Goal: Task Accomplishment & Management: Use online tool/utility

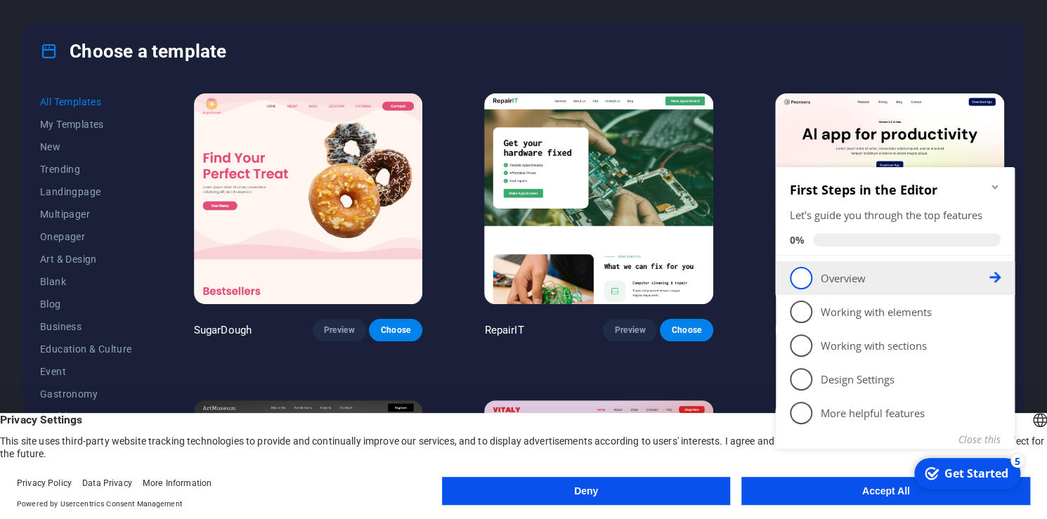
click at [869, 282] on p "Overview - incomplete" at bounding box center [905, 278] width 169 height 15
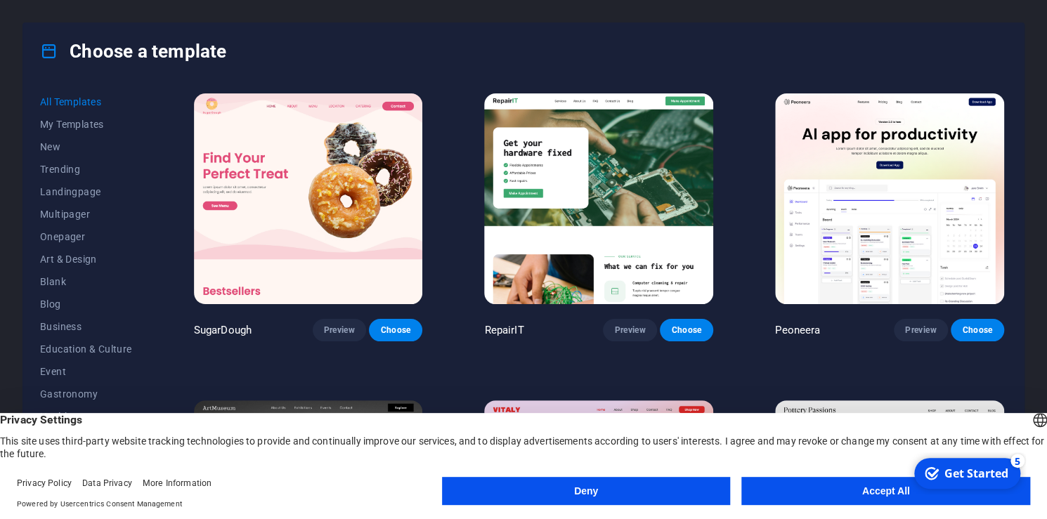
click at [838, 490] on button "Accept All" at bounding box center [885, 491] width 289 height 28
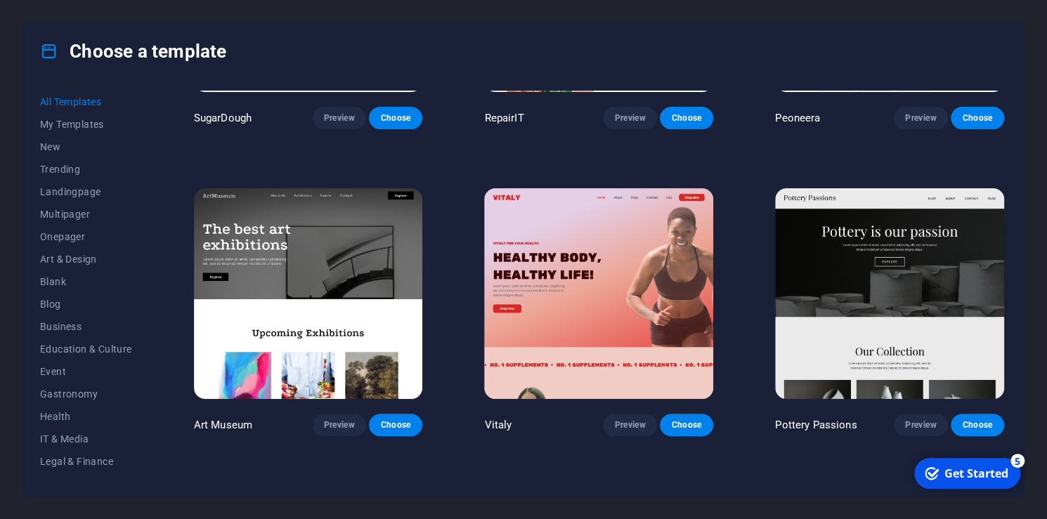
scroll to position [281, 0]
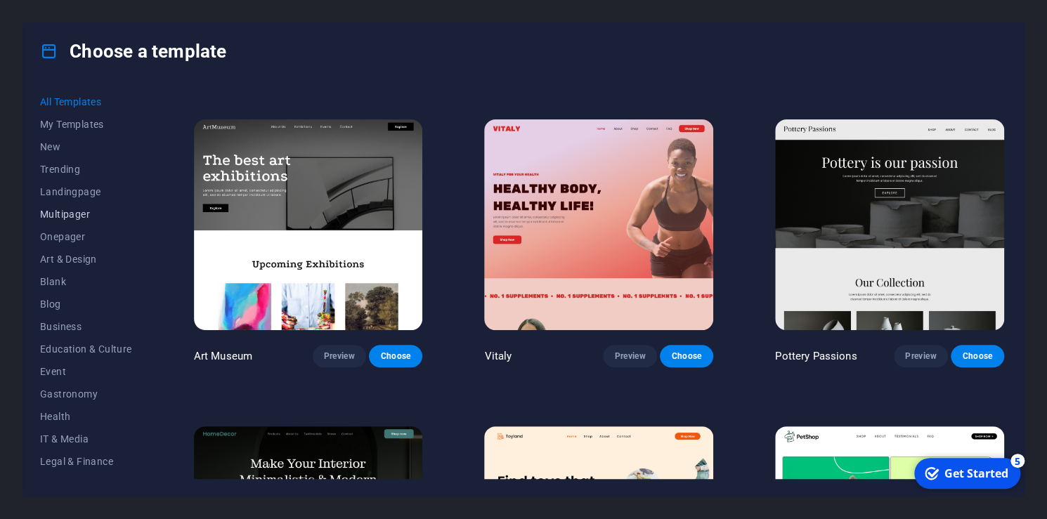
click at [85, 213] on span "Multipager" at bounding box center [86, 214] width 92 height 11
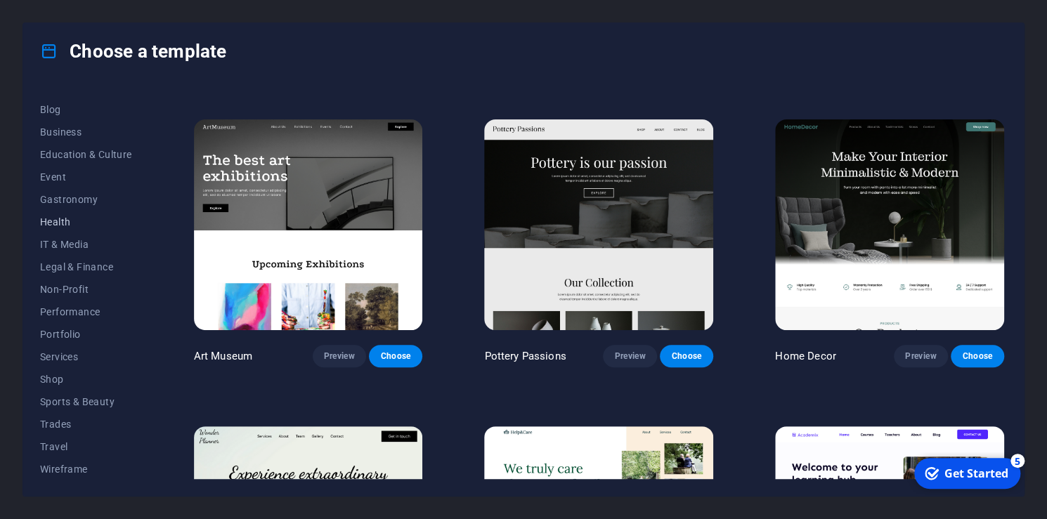
scroll to position [195, 0]
click at [77, 361] on span "Services" at bounding box center [86, 356] width 92 height 11
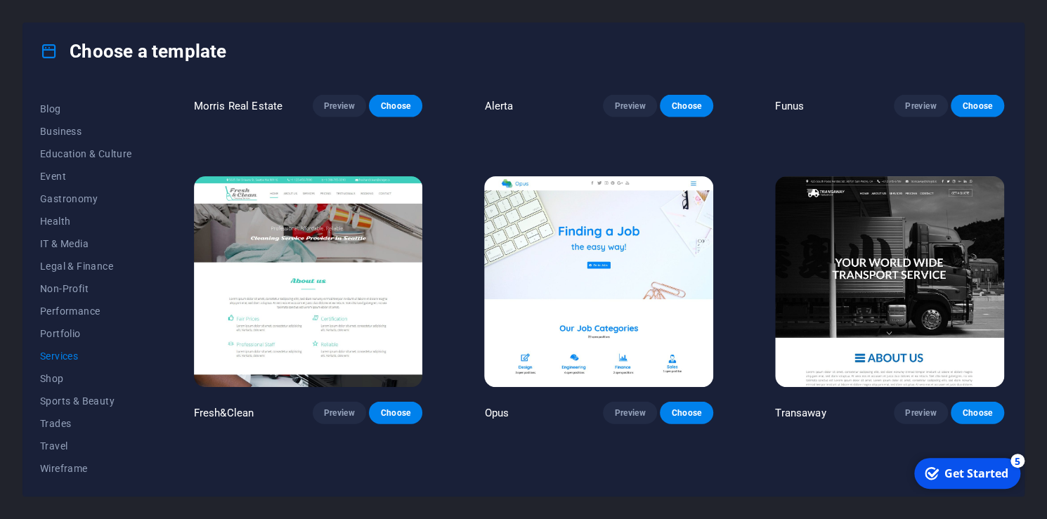
scroll to position [1695, 0]
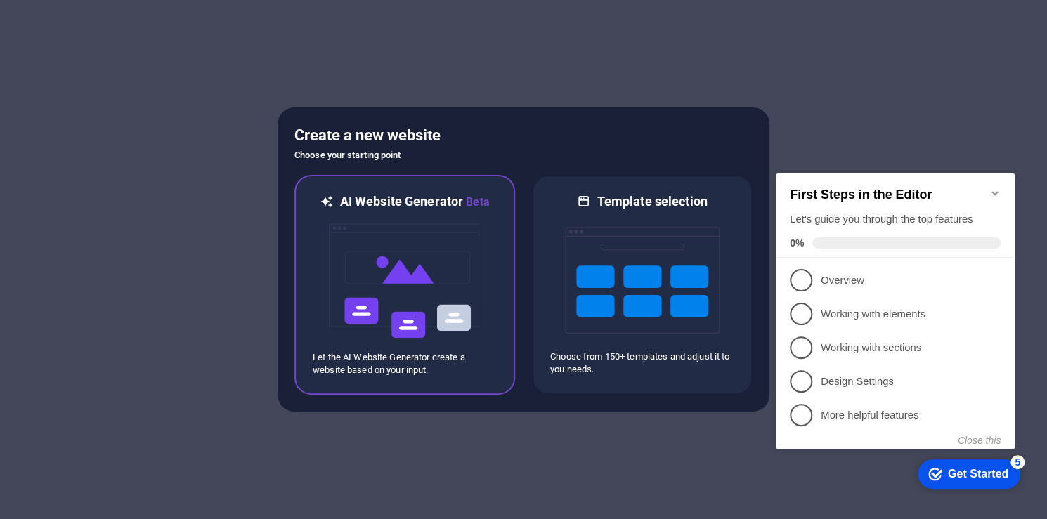
click at [431, 294] on img at bounding box center [404, 281] width 155 height 141
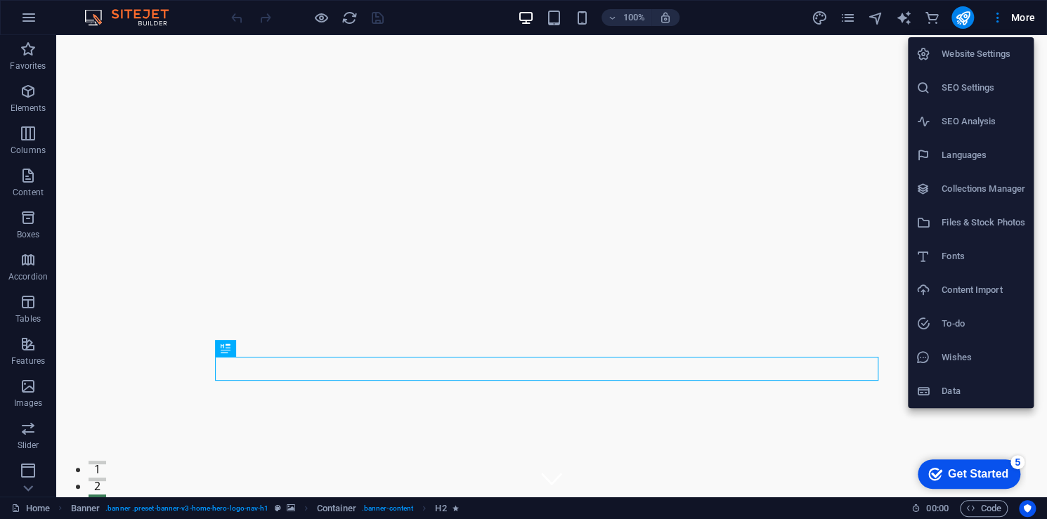
click at [554, 22] on div at bounding box center [523, 259] width 1047 height 519
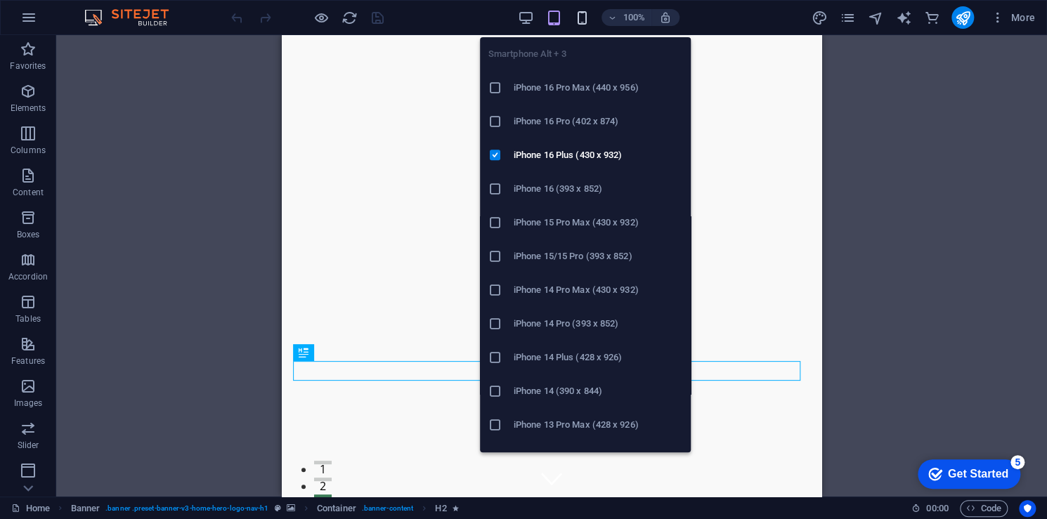
click at [576, 15] on icon "button" at bounding box center [581, 18] width 16 height 16
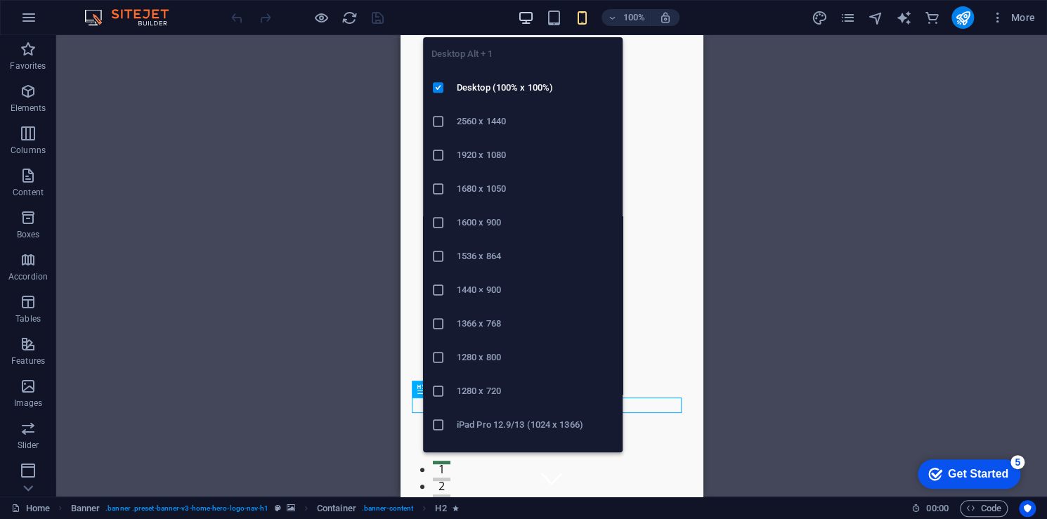
click at [533, 22] on icon "button" at bounding box center [525, 18] width 16 height 16
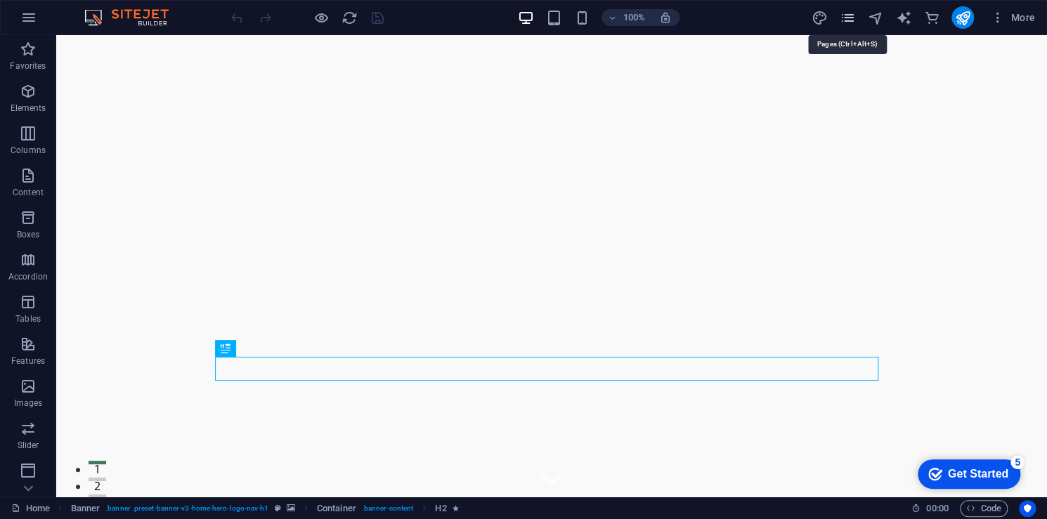
click at [846, 19] on icon "pages" at bounding box center [847, 18] width 16 height 16
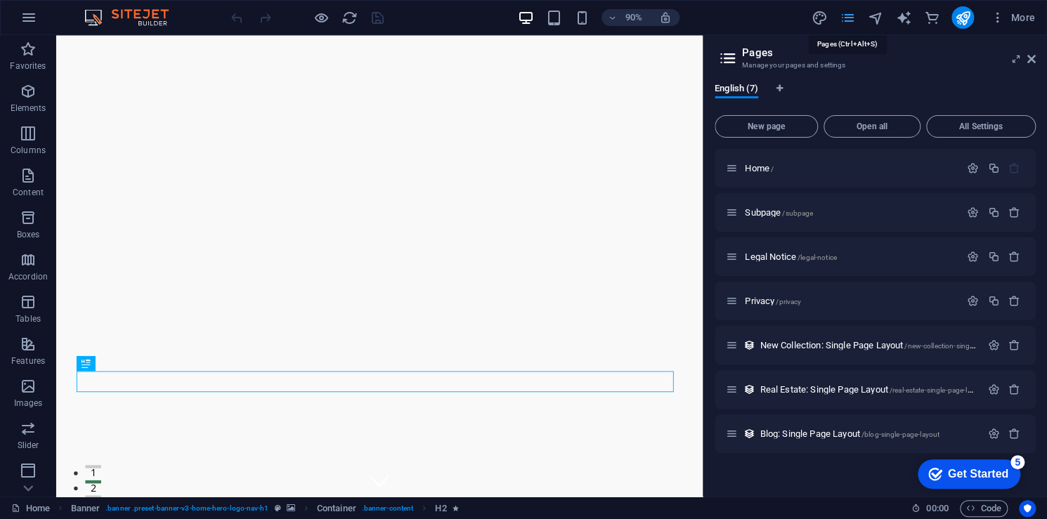
click at [846, 19] on icon "pages" at bounding box center [847, 18] width 16 height 16
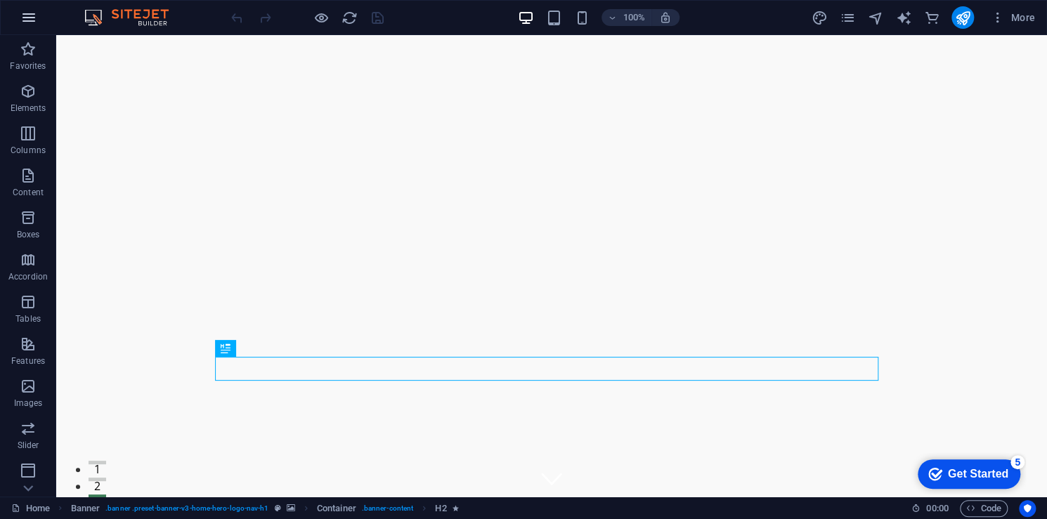
click at [27, 21] on icon "button" at bounding box center [28, 17] width 17 height 17
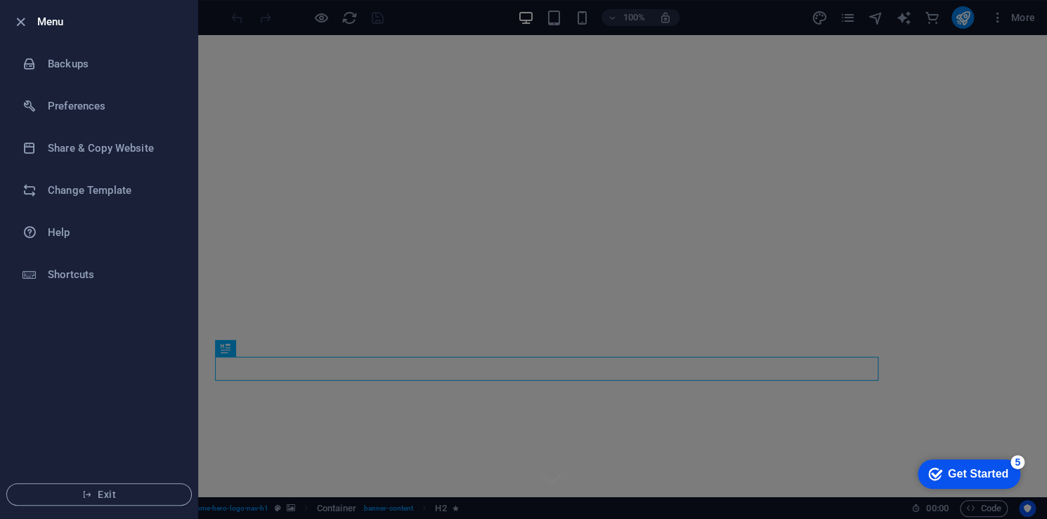
click at [61, 21] on h6 "Menu" at bounding box center [111, 21] width 149 height 17
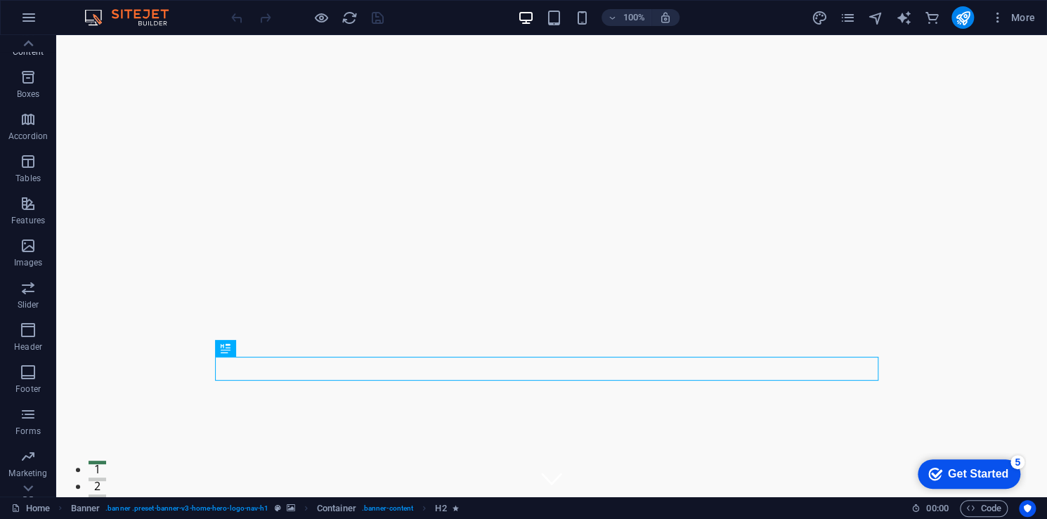
scroll to position [212, 0]
click at [27, 136] on icon "button" at bounding box center [28, 132] width 17 height 17
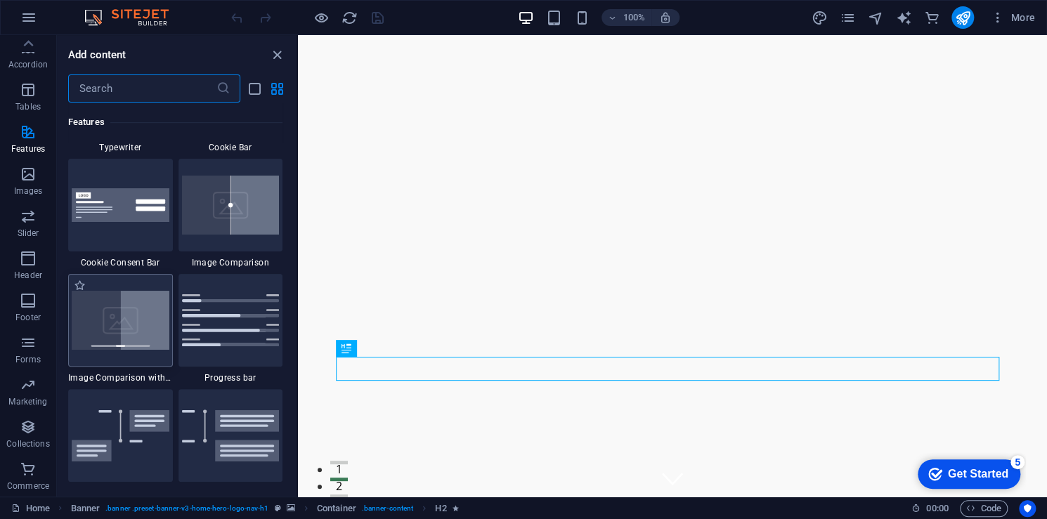
scroll to position [5688, 0]
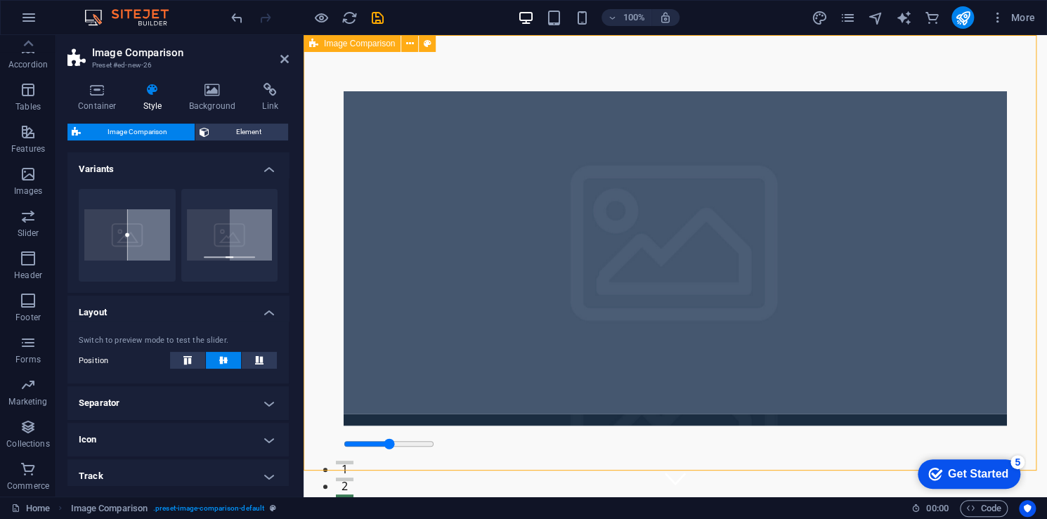
click at [506, 216] on figure at bounding box center [675, 252] width 663 height 323
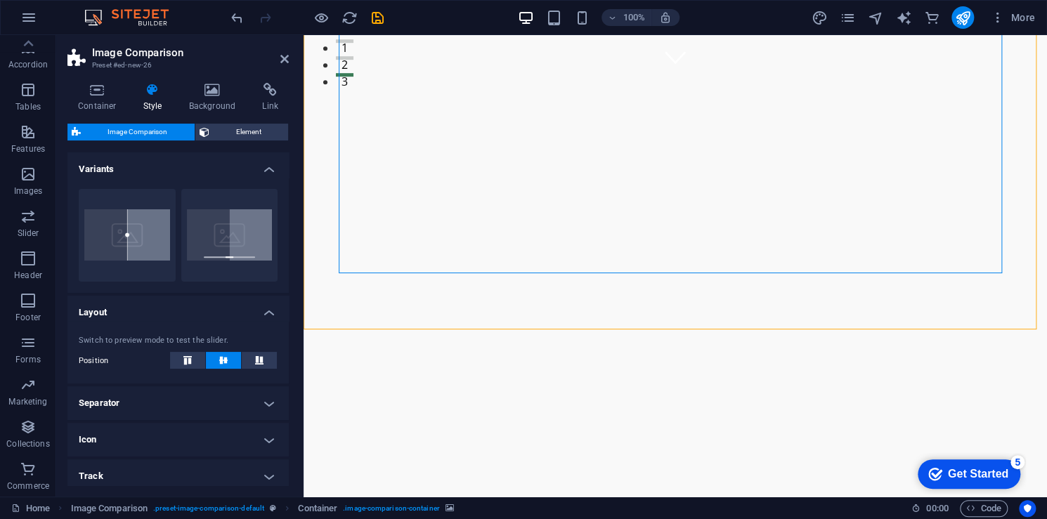
scroll to position [141, 0]
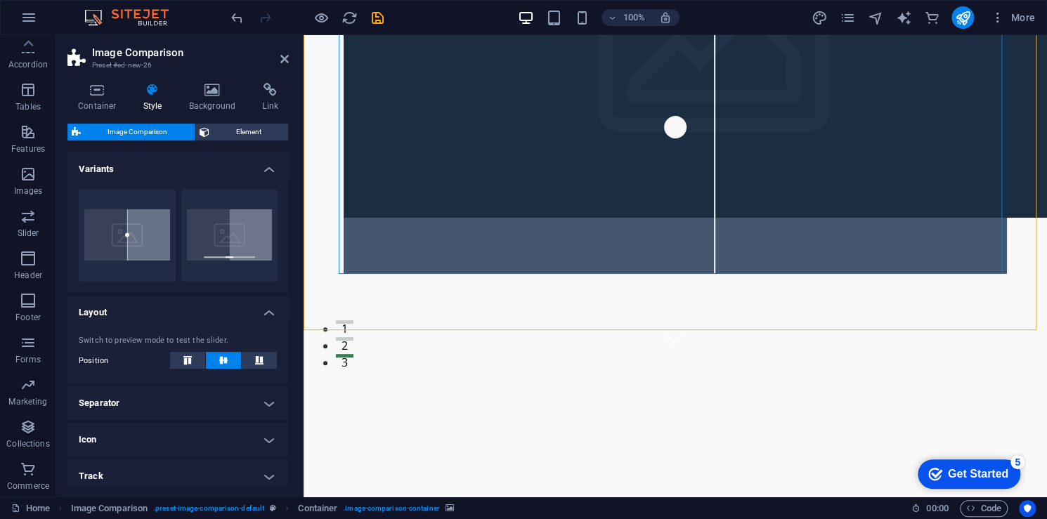
click at [562, 181] on figure at bounding box center [715, 56] width 743 height 323
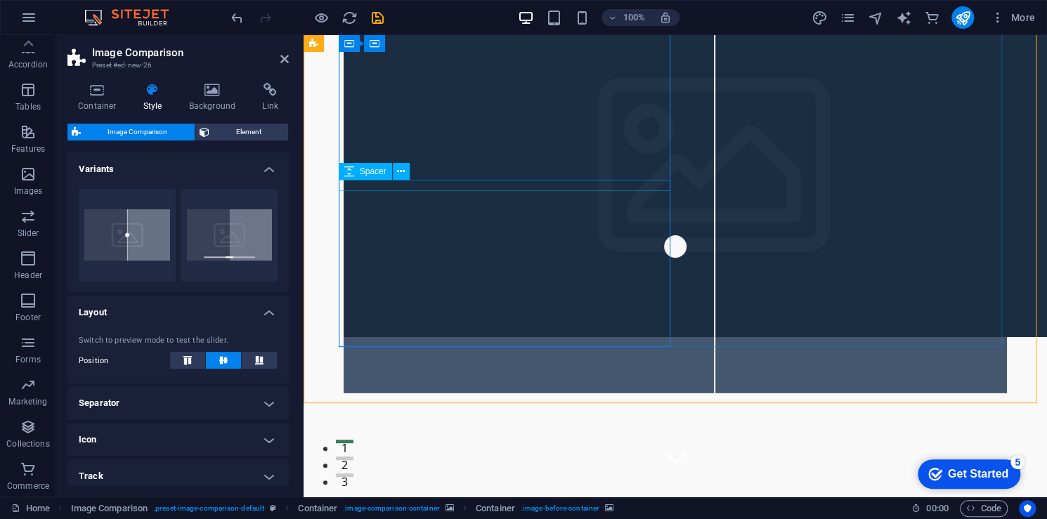
scroll to position [0, 0]
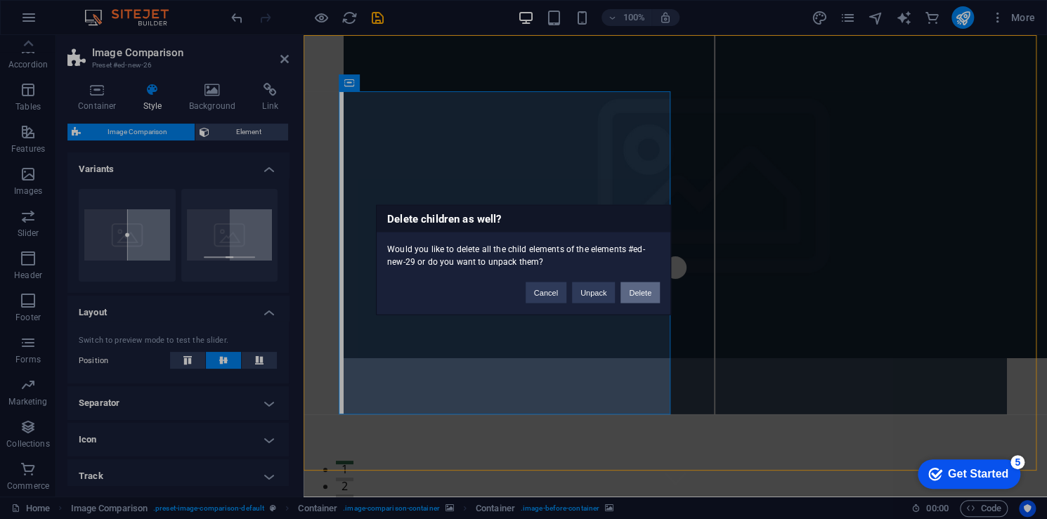
click at [640, 284] on button "Delete" at bounding box center [639, 292] width 39 height 21
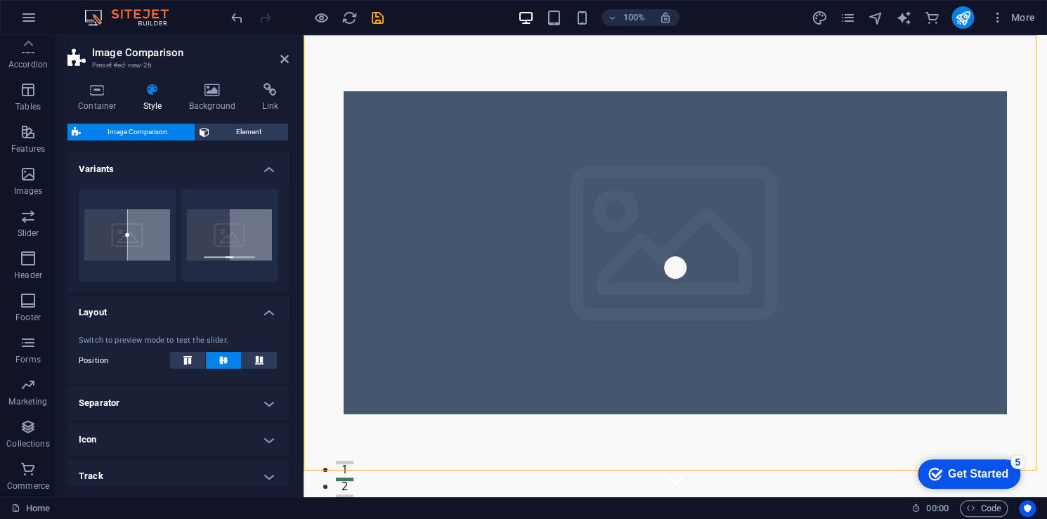
click at [469, 144] on figure at bounding box center [675, 252] width 663 height 323
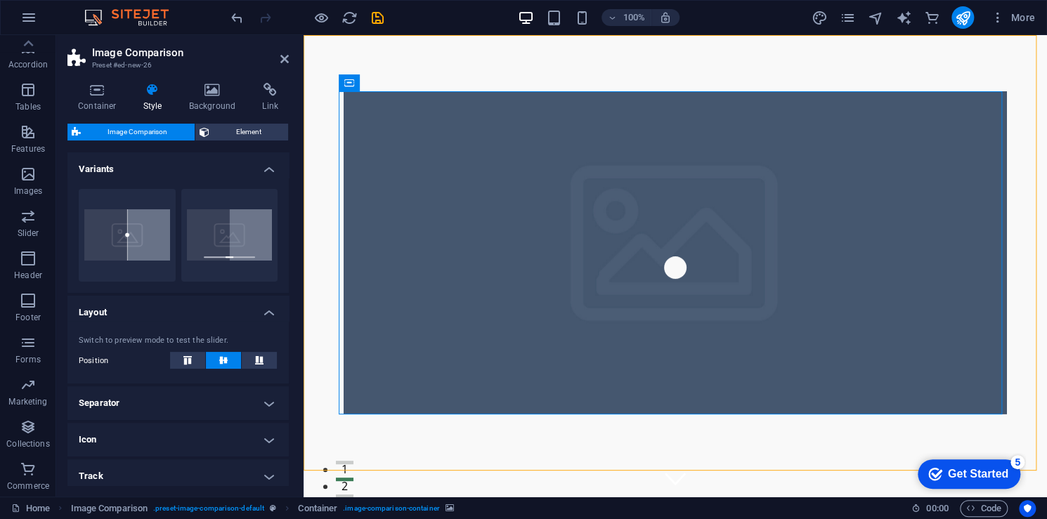
click at [450, 171] on figure at bounding box center [675, 252] width 663 height 323
click at [410, 83] on icon at bounding box center [411, 83] width 8 height 15
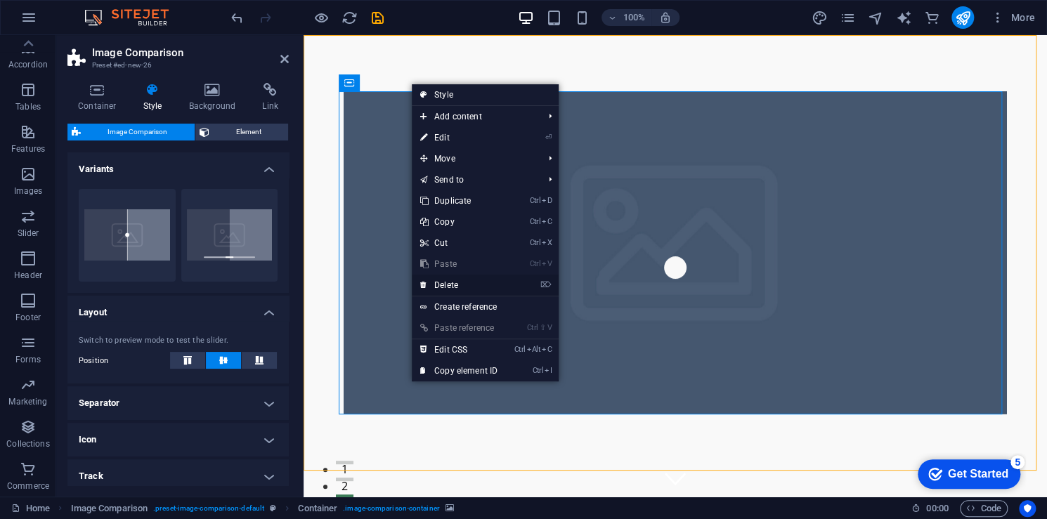
click at [459, 282] on link "⌦ Delete" at bounding box center [459, 285] width 94 height 21
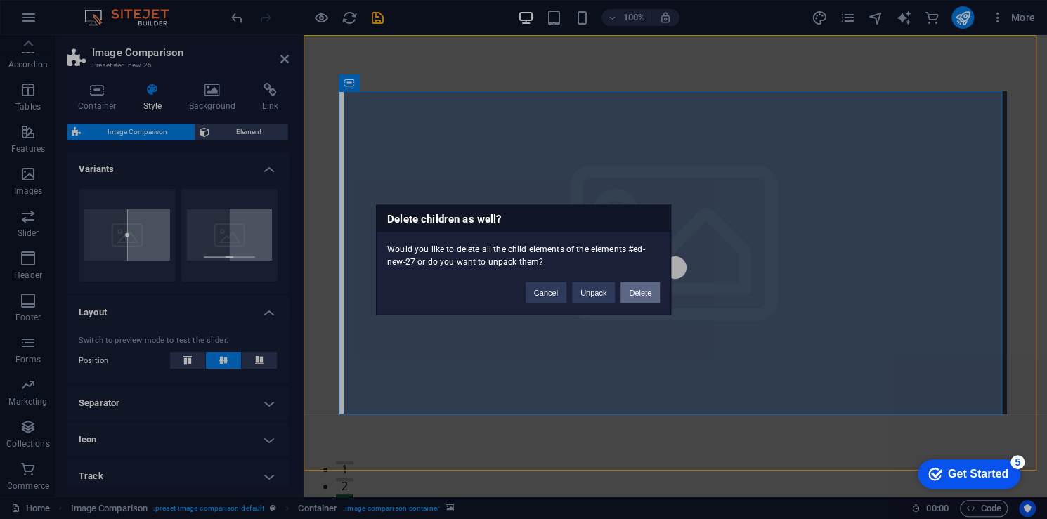
click at [638, 291] on button "Delete" at bounding box center [639, 292] width 39 height 21
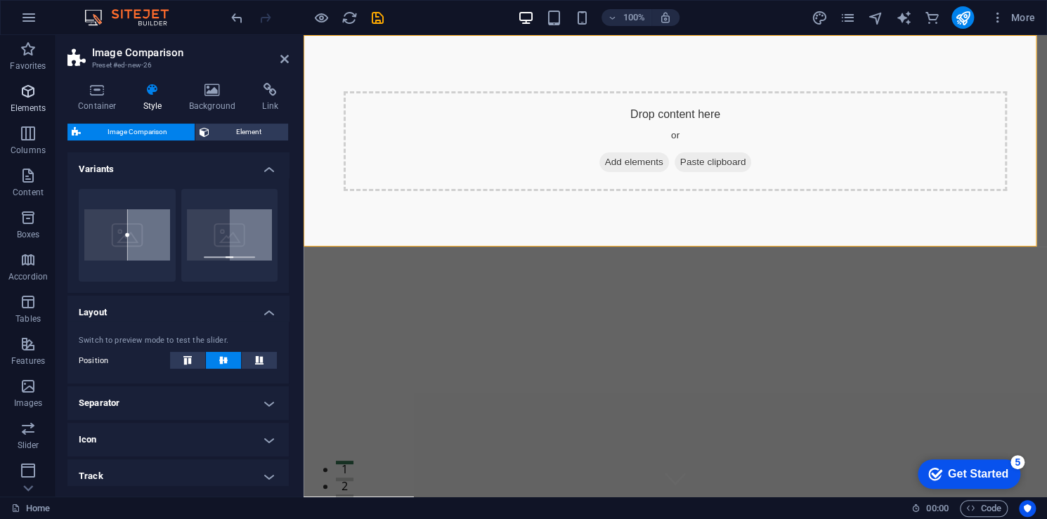
click at [32, 97] on icon "button" at bounding box center [28, 91] width 17 height 17
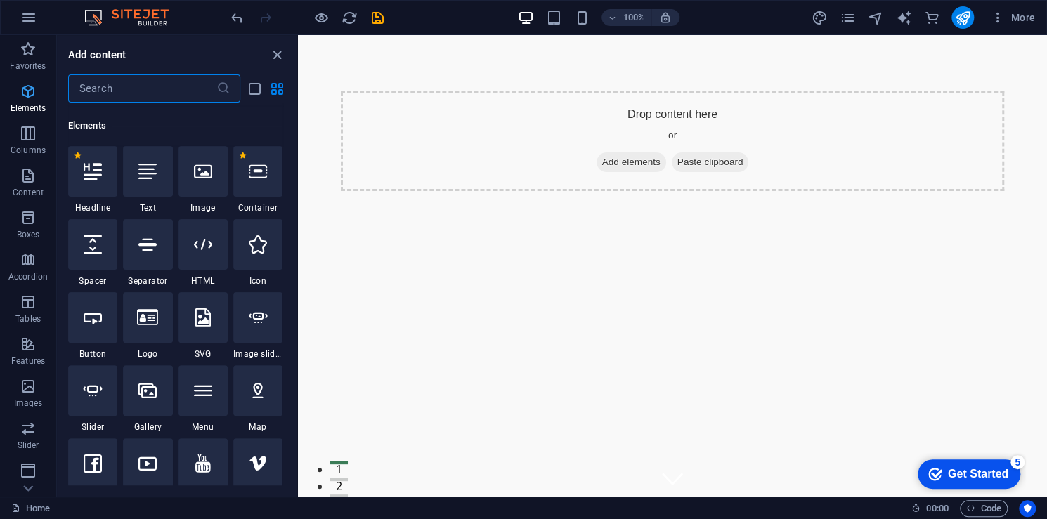
scroll to position [149, 0]
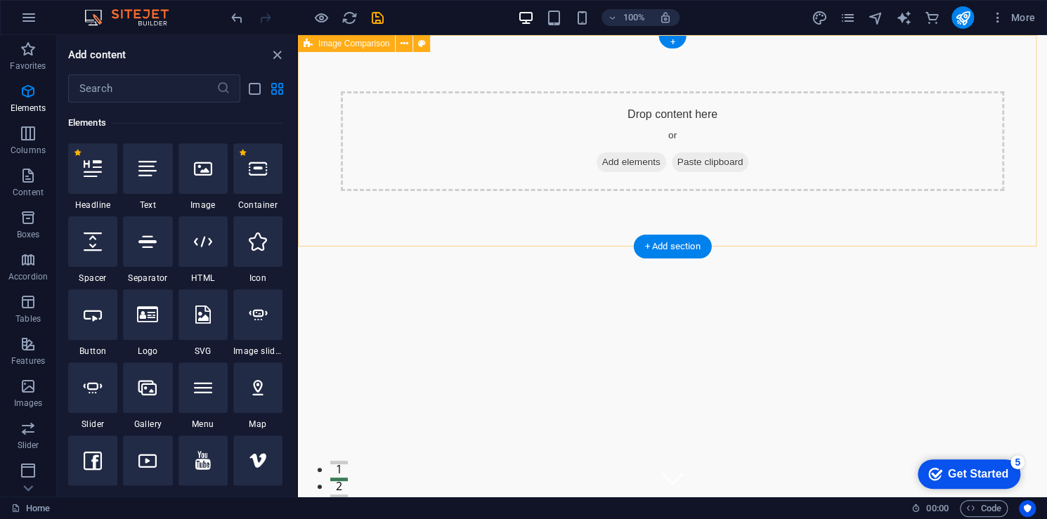
click at [827, 122] on div "Drop content here or Add elements Paste clipboard" at bounding box center [672, 141] width 663 height 100
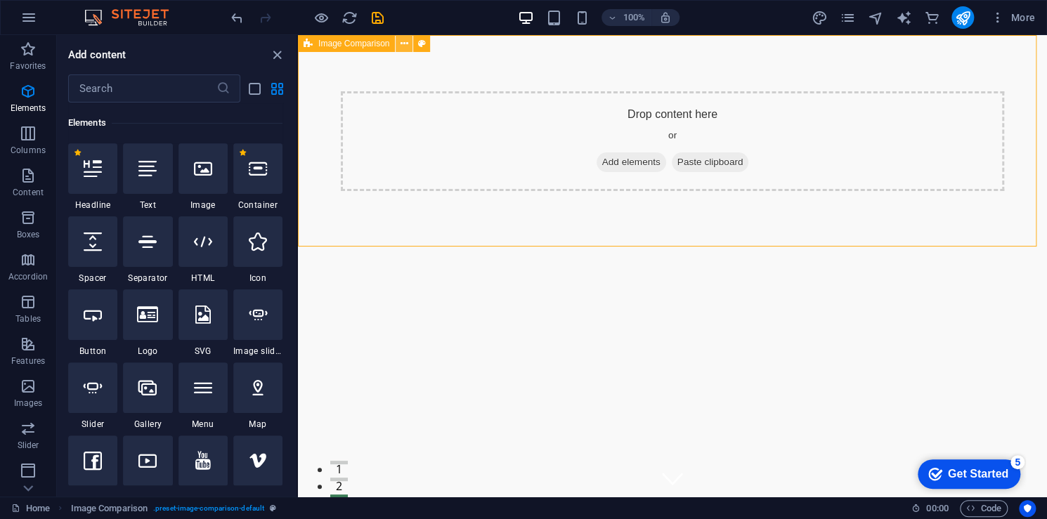
click at [407, 45] on icon at bounding box center [405, 44] width 8 height 15
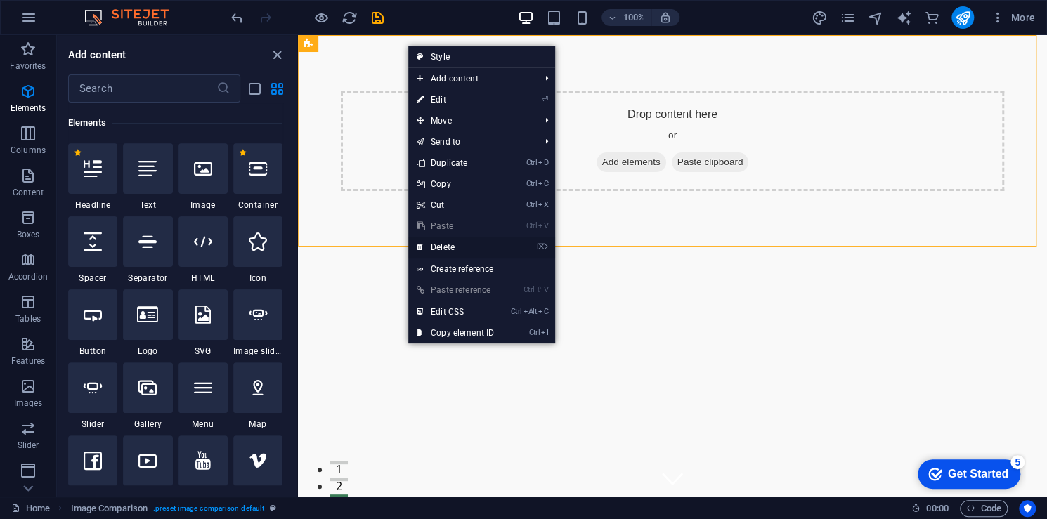
click at [486, 243] on link "⌦ Delete" at bounding box center [455, 247] width 94 height 21
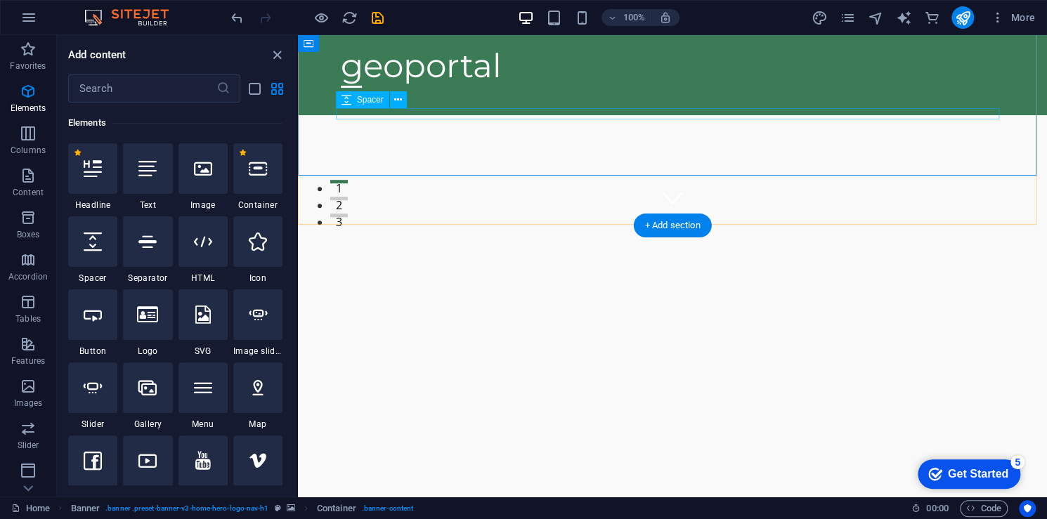
scroll to position [0, 0]
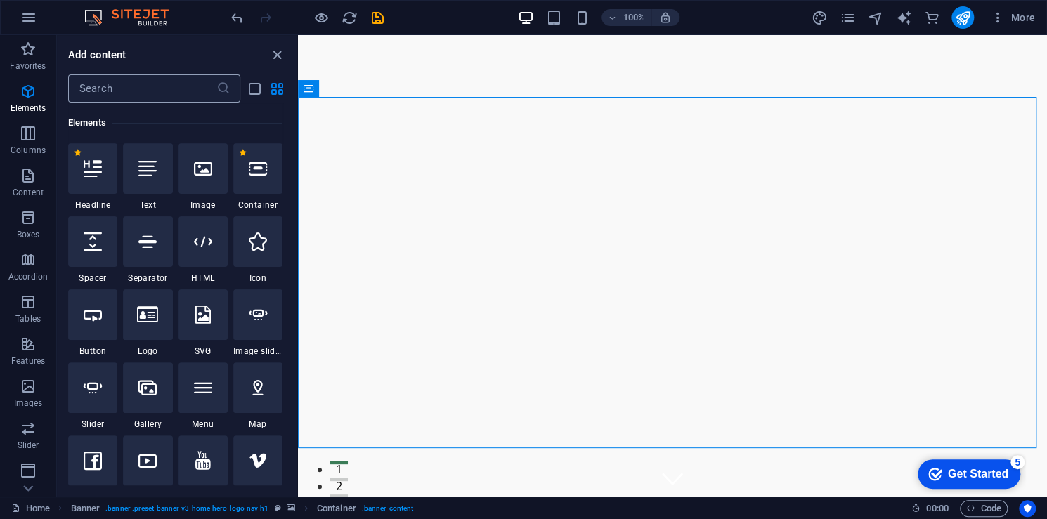
click at [138, 84] on input "text" at bounding box center [142, 88] width 148 height 28
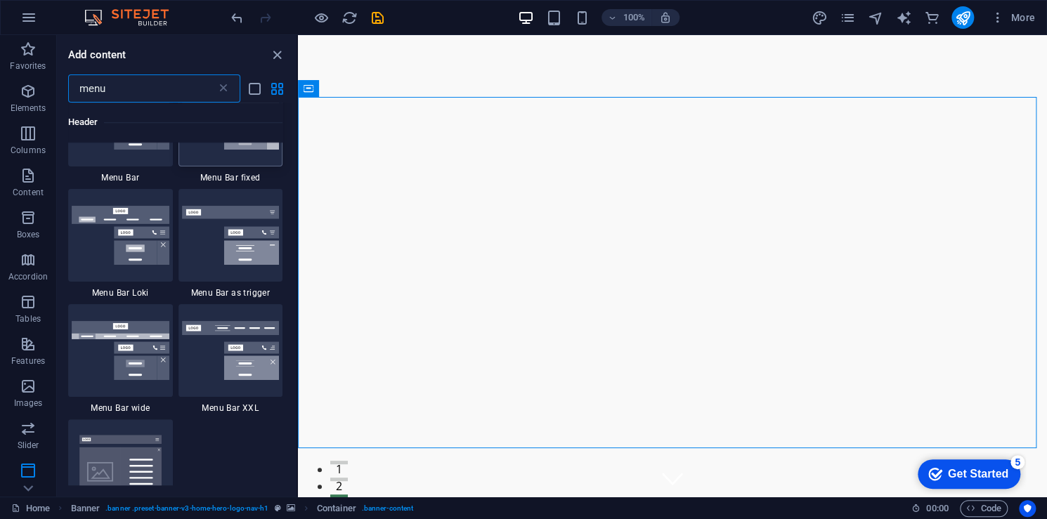
scroll to position [632, 0]
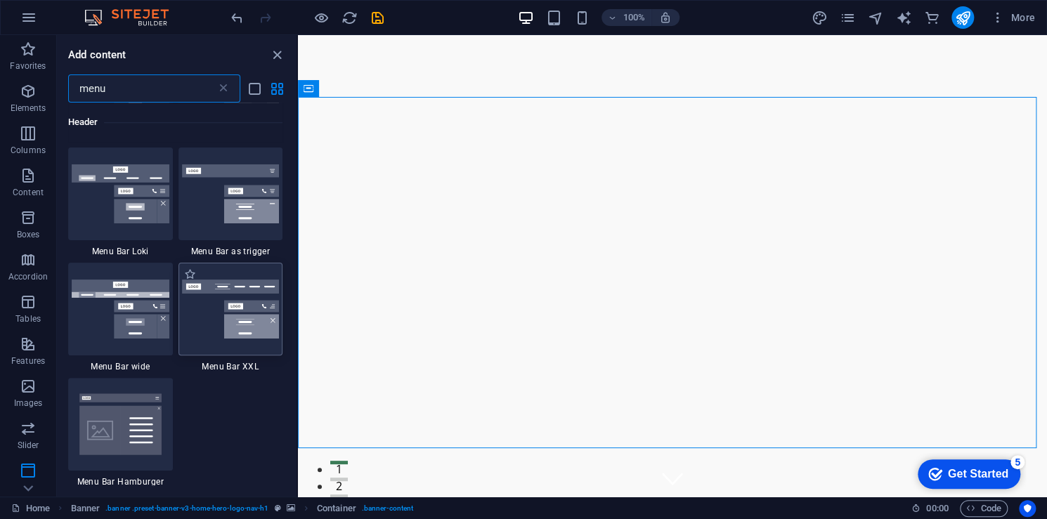
type input "menu"
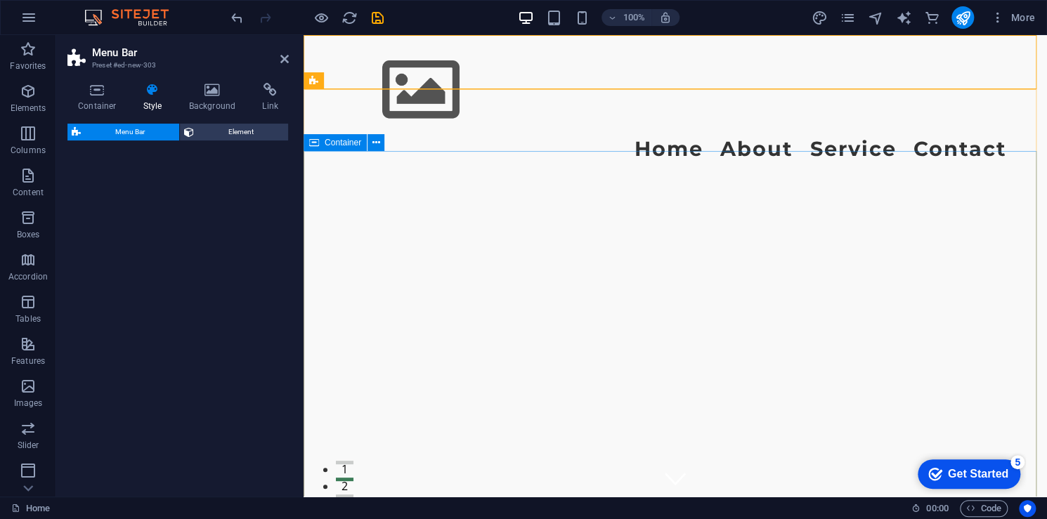
select select "rem"
select select "preset-menu-v2-xxl"
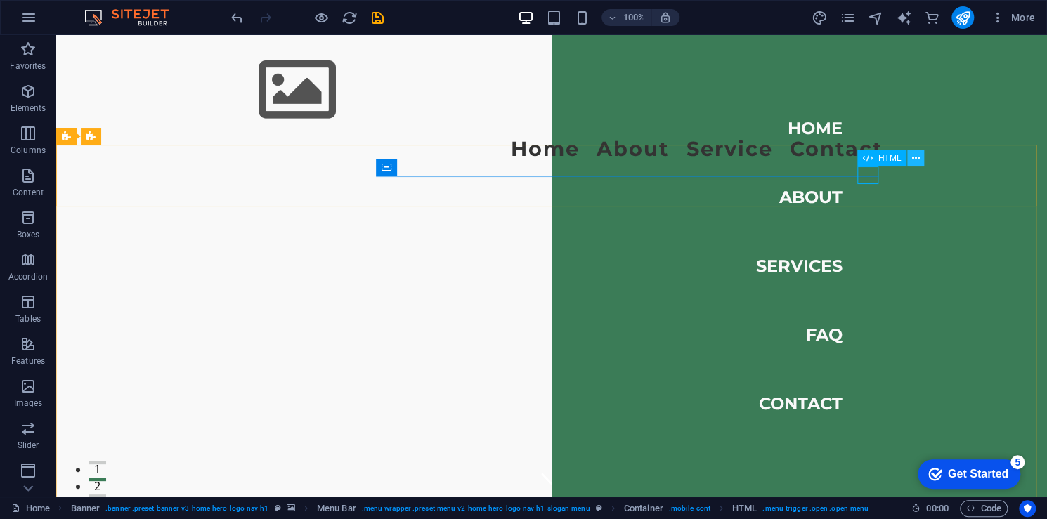
click at [914, 159] on icon at bounding box center [916, 158] width 8 height 15
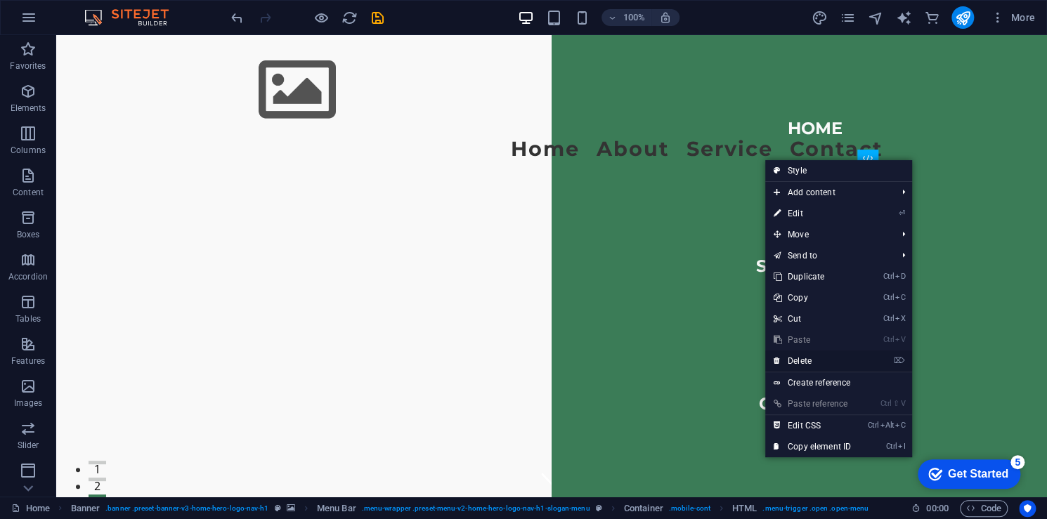
click at [812, 361] on link "⌦ Delete" at bounding box center [812, 361] width 94 height 21
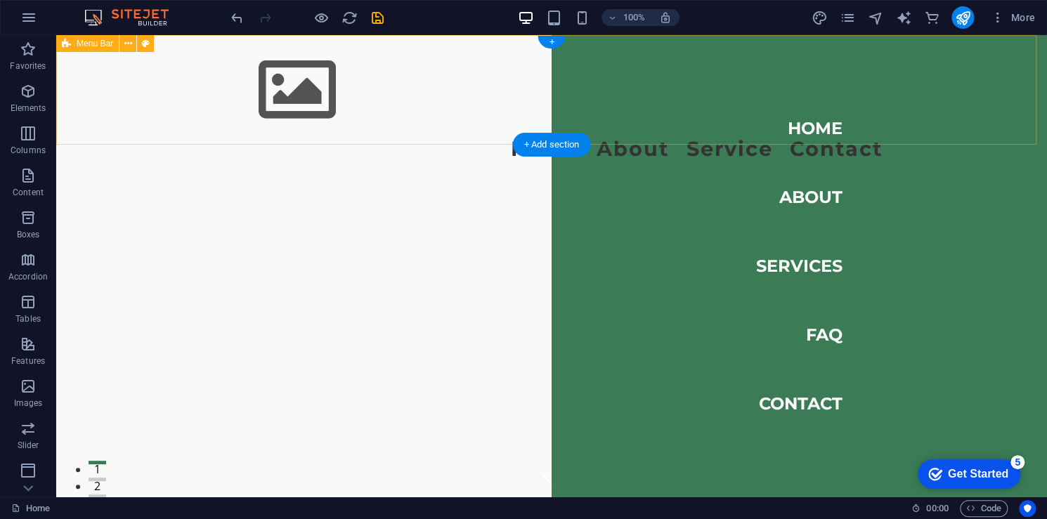
click at [435, 117] on div "Menu Home About Service Contact" at bounding box center [551, 105] width 991 height 141
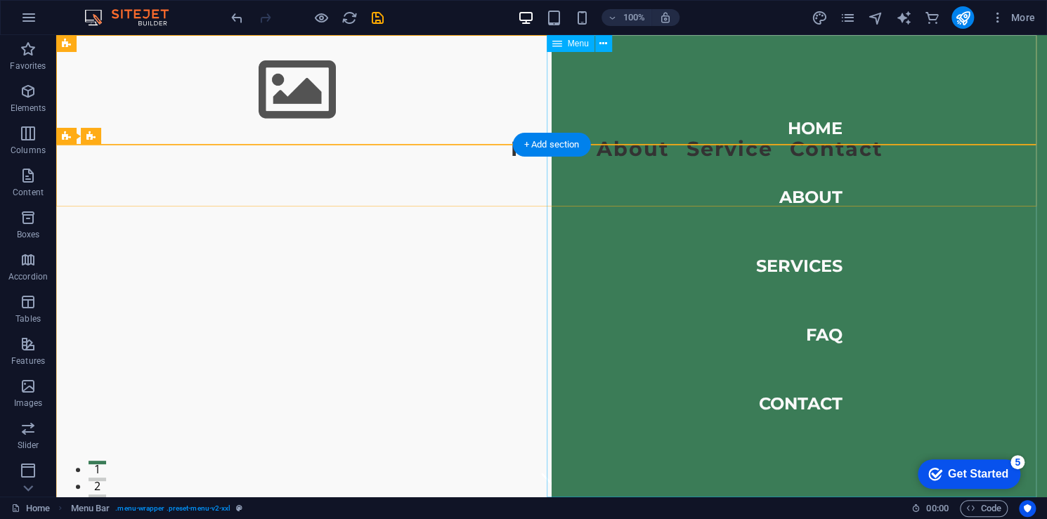
click at [961, 255] on nav "Home About Services FAQ Contact" at bounding box center [799, 266] width 495 height 462
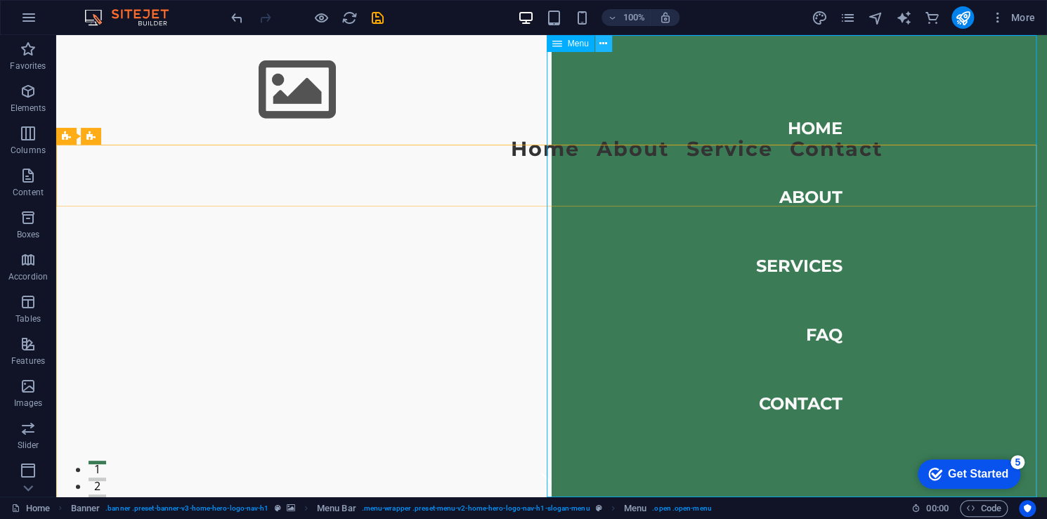
click at [603, 41] on icon at bounding box center [603, 44] width 8 height 15
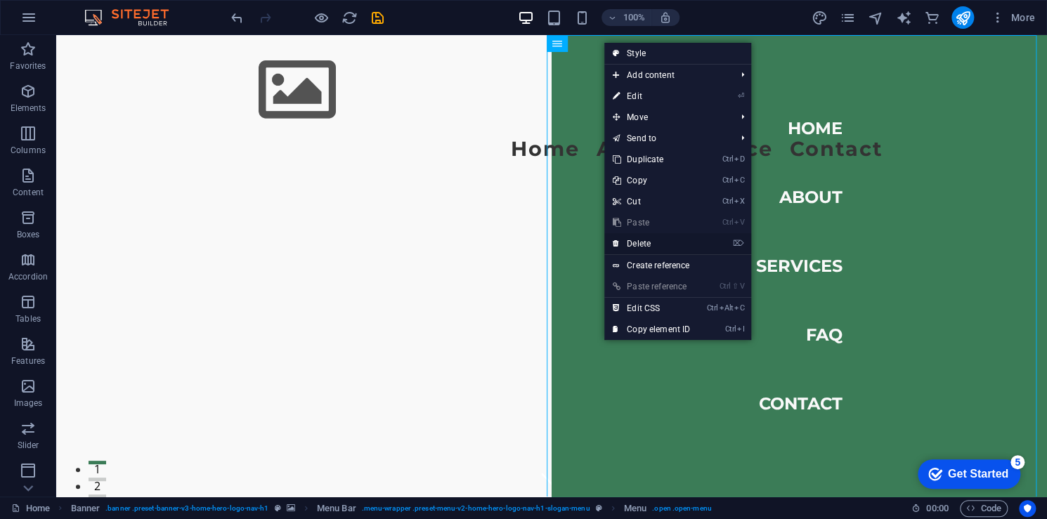
click at [658, 246] on link "⌦ Delete" at bounding box center [651, 243] width 94 height 21
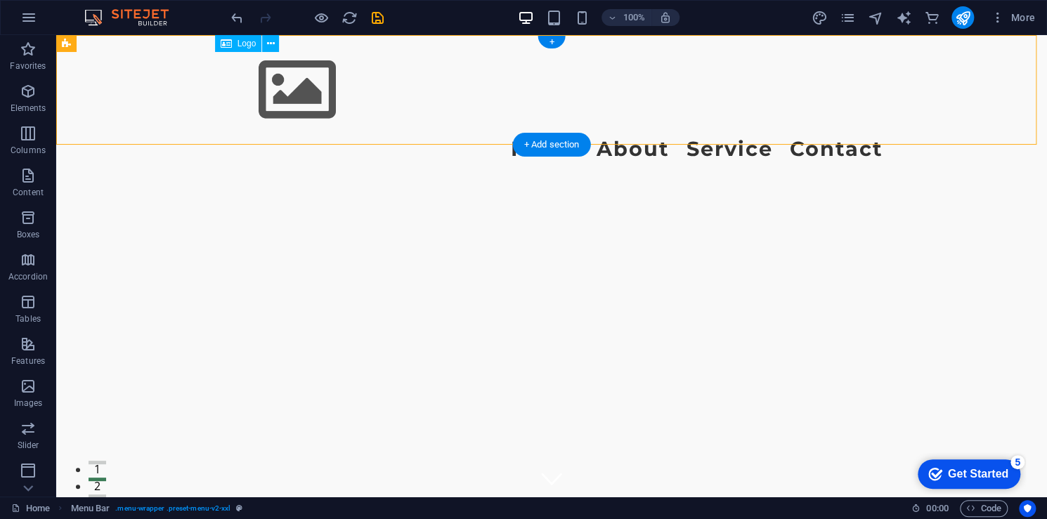
drag, startPoint x: 309, startPoint y: 90, endPoint x: 259, endPoint y: 86, distance: 50.7
click at [259, 86] on div at bounding box center [551, 89] width 663 height 87
click at [268, 44] on icon at bounding box center [271, 44] width 8 height 15
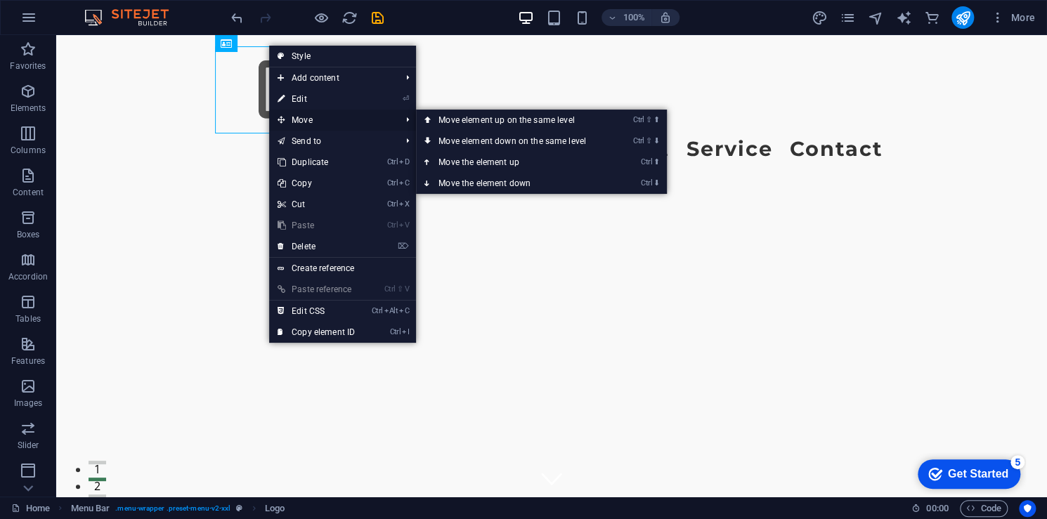
click at [323, 126] on span "Move" at bounding box center [332, 120] width 126 height 21
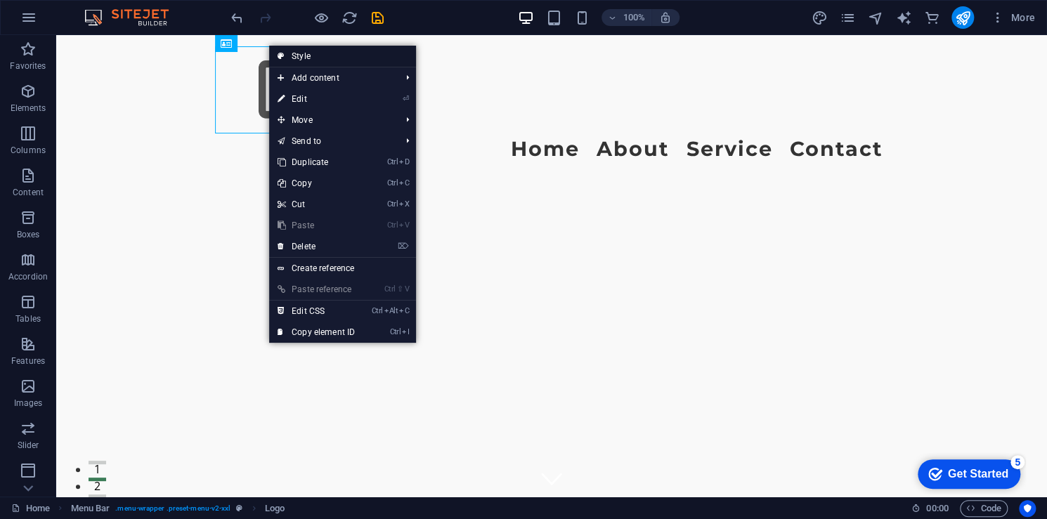
click at [351, 53] on link "Style" at bounding box center [342, 56] width 147 height 21
select select "rem"
select select "preset-menu-v2-xxl"
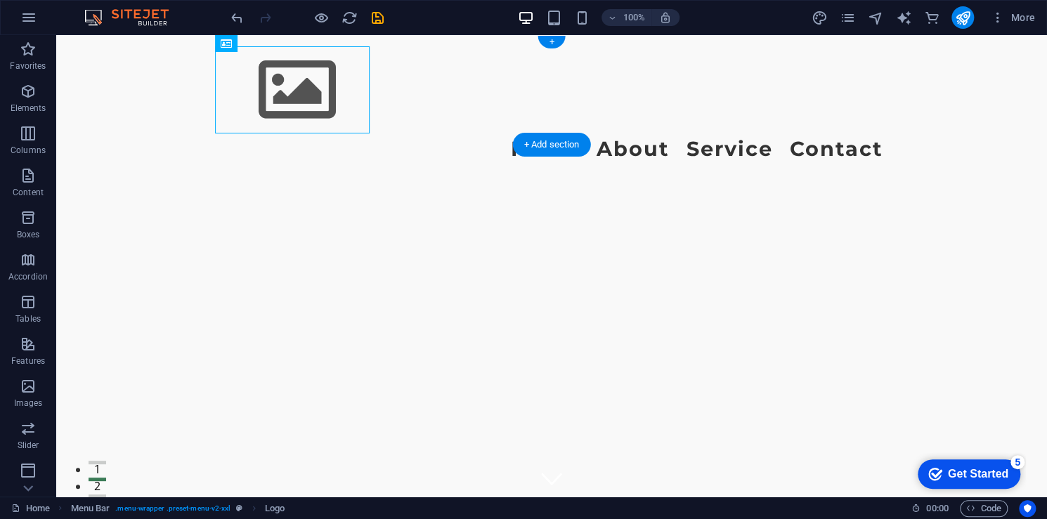
drag, startPoint x: 177, startPoint y: 63, endPoint x: 311, endPoint y: 68, distance: 134.3
click at [311, 68] on div at bounding box center [551, 89] width 663 height 87
drag, startPoint x: 311, startPoint y: 68, endPoint x: 256, endPoint y: 70, distance: 54.1
click at [256, 70] on div at bounding box center [551, 89] width 663 height 87
drag, startPoint x: 256, startPoint y: 70, endPoint x: 223, endPoint y: 72, distance: 33.1
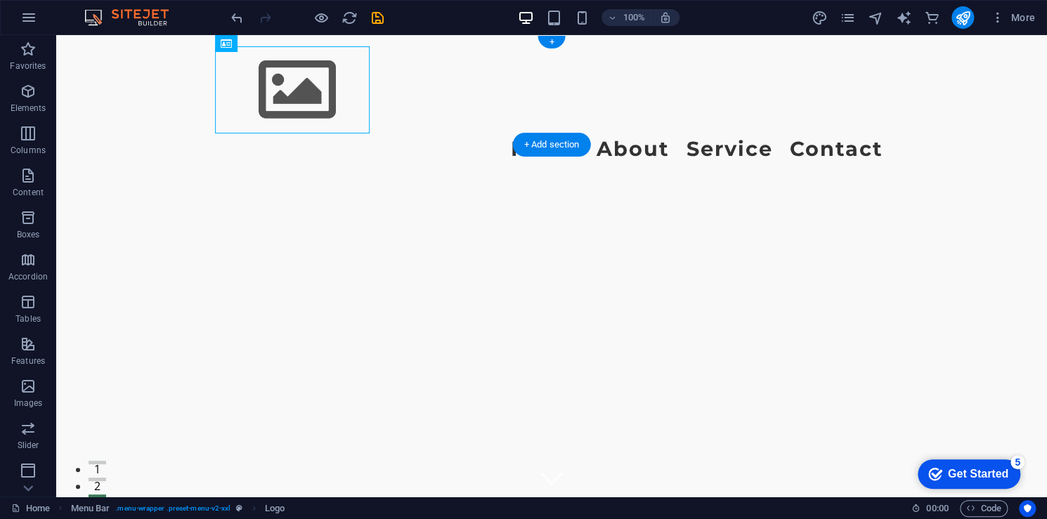
click at [222, 72] on div at bounding box center [551, 89] width 663 height 87
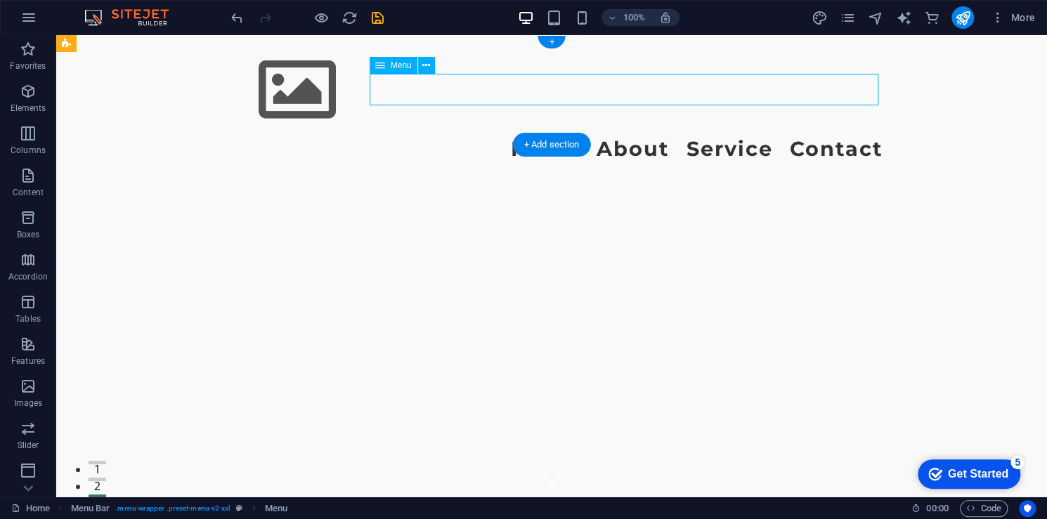
drag, startPoint x: 592, startPoint y: 94, endPoint x: 703, endPoint y: 93, distance: 110.3
click at [703, 134] on nav "Home About Service Contact" at bounding box center [551, 150] width 663 height 32
